Goal: Information Seeking & Learning: Learn about a topic

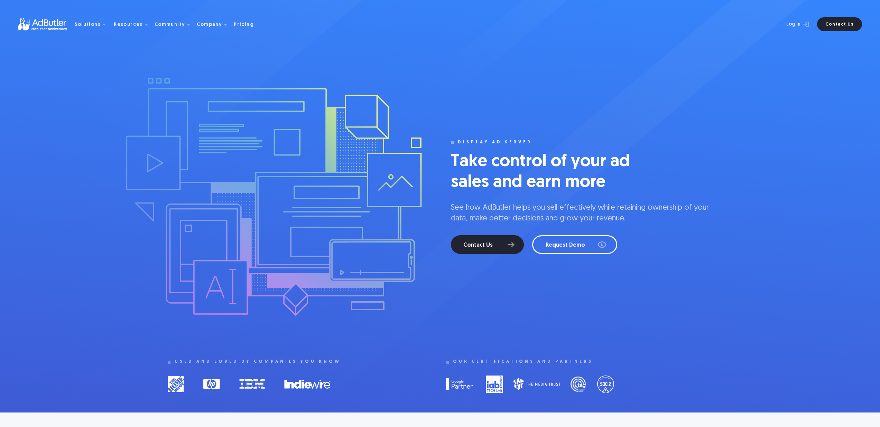
click at [52, 24] on img at bounding box center [46, 24] width 56 height 13
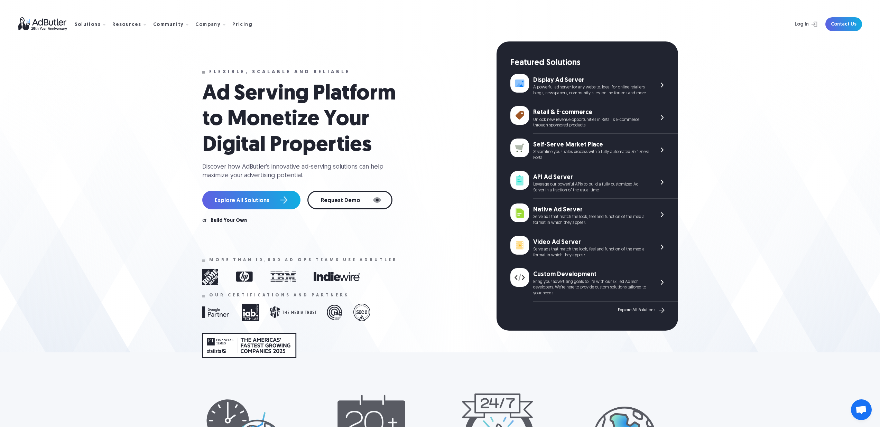
click at [265, 13] on div "Solutions Display Ad Server Save time and increase revenue with The Ad Server. …" at bounding box center [440, 24] width 844 height 48
click at [265, 14] on div "Solutions Display Ad Server Save time and increase revenue with The Ad Server. …" at bounding box center [440, 24] width 844 height 48
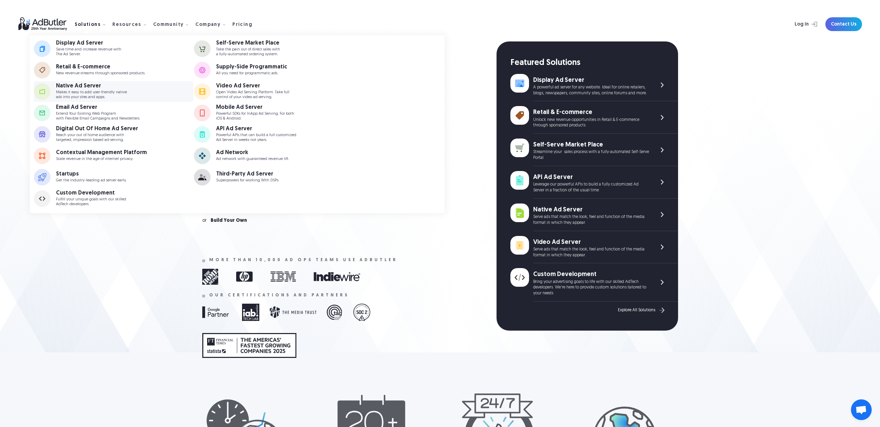
click at [77, 91] on p "Makes it easy to add user-friendly native ads into your sites and apps." at bounding box center [91, 94] width 71 height 9
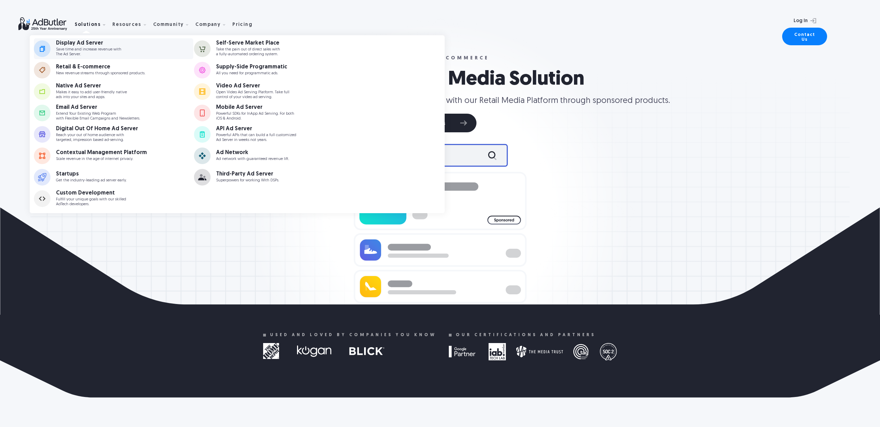
click at [123, 49] on div "Display Ad Server Save time and increase revenue with The Ad Server." at bounding box center [97, 48] width 83 height 16
